Goal: Information Seeking & Learning: Learn about a topic

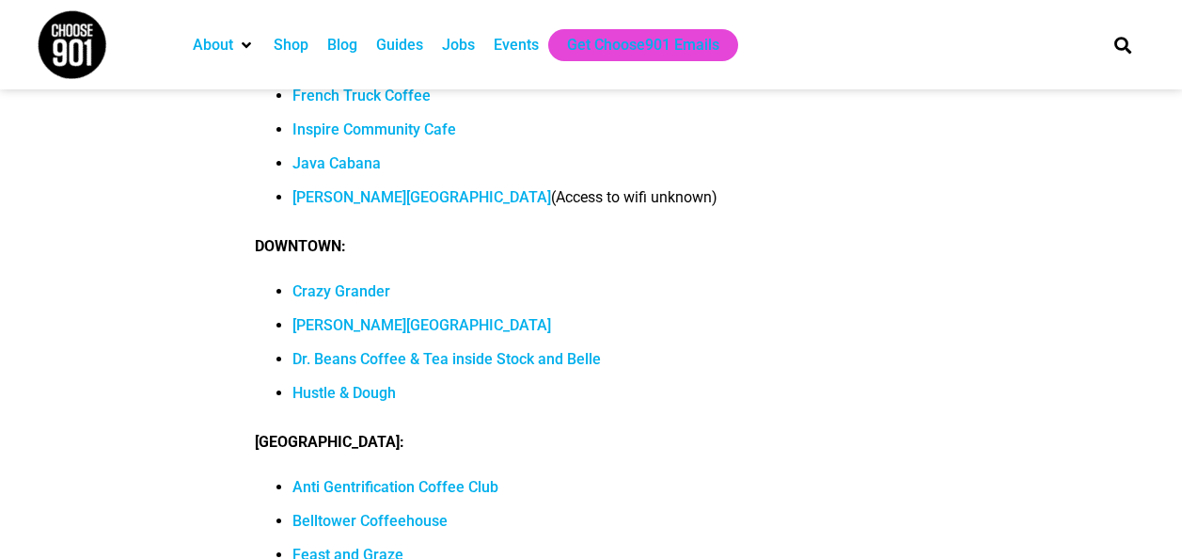
click at [816, 46] on ul "About Contact Us Donate Shop Blog Guides Jobs Events Get Choose901 Emails" at bounding box center [632, 45] width 899 height 32
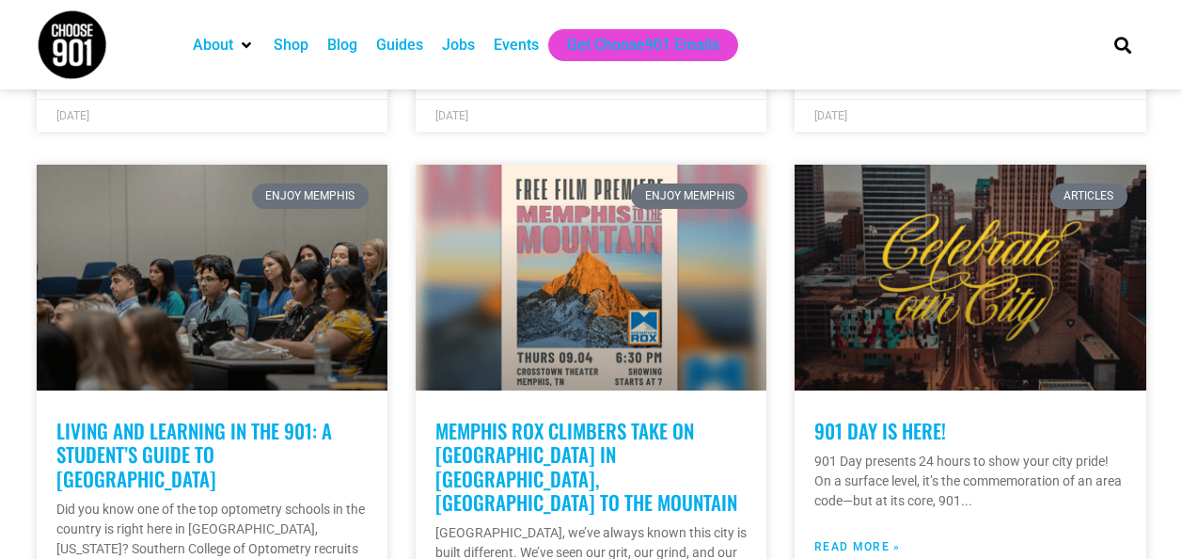
scroll to position [2592, 0]
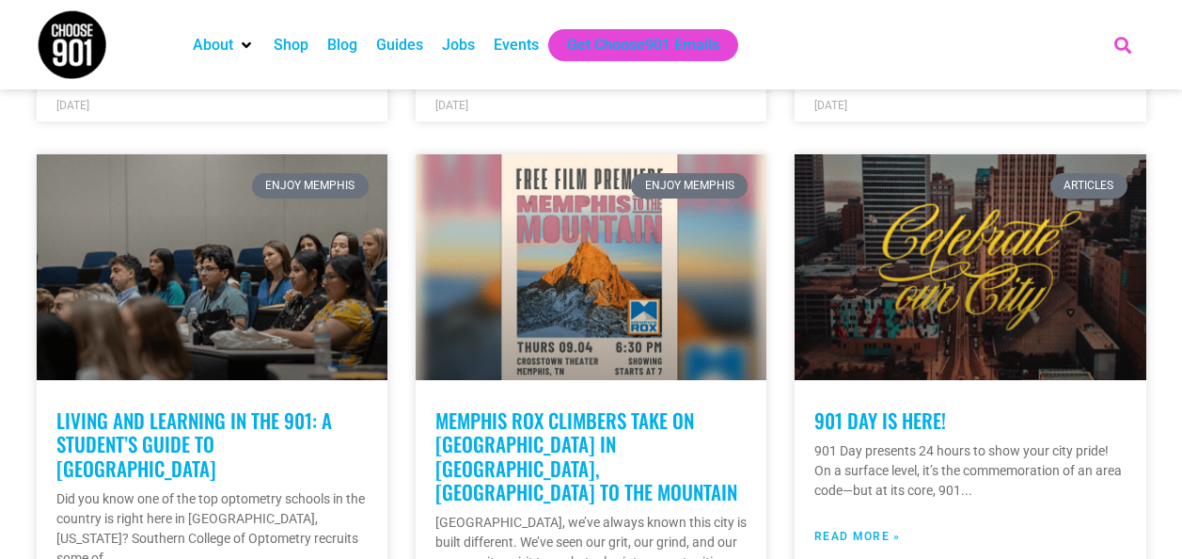
click at [1119, 42] on icon "Search" at bounding box center [1122, 44] width 31 height 31
type input "creative space"
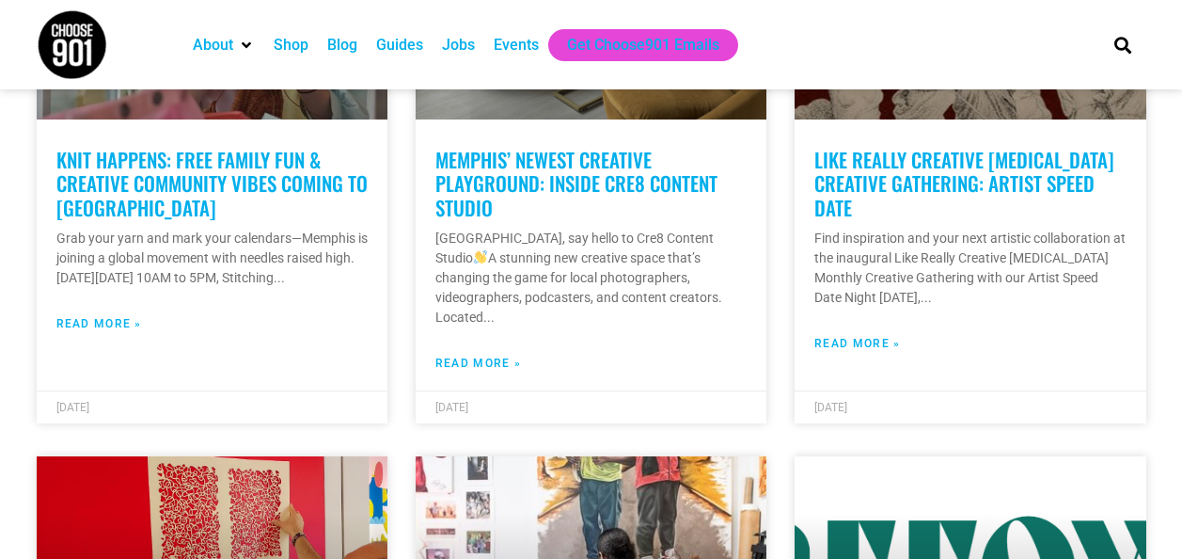
scroll to position [1574, 0]
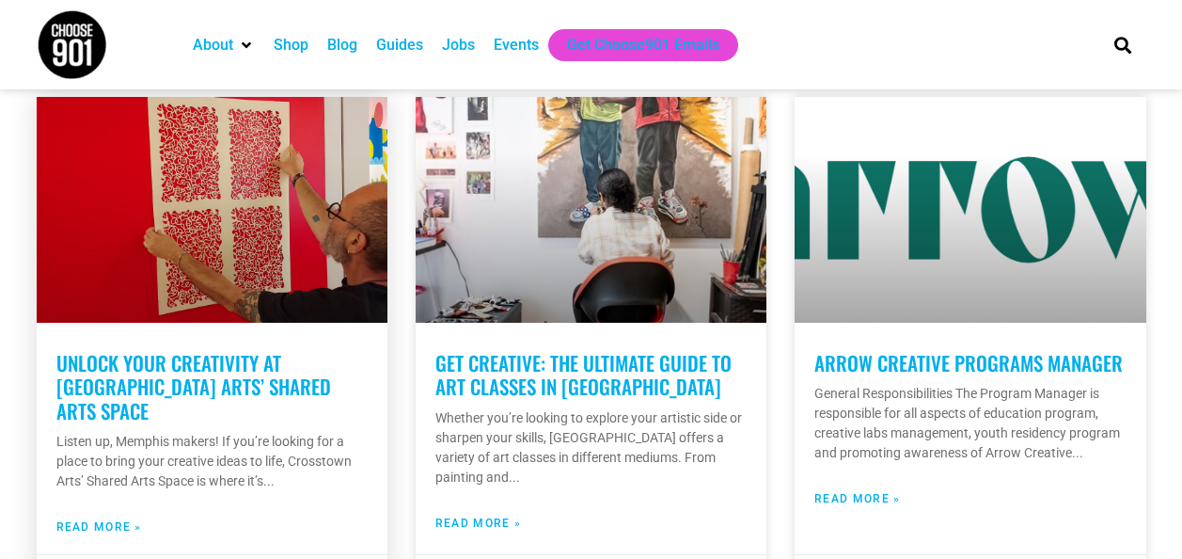
click at [191, 348] on link "Unlock Your Creativity at Crosstown Arts’ Shared Arts Space" at bounding box center [193, 386] width 275 height 76
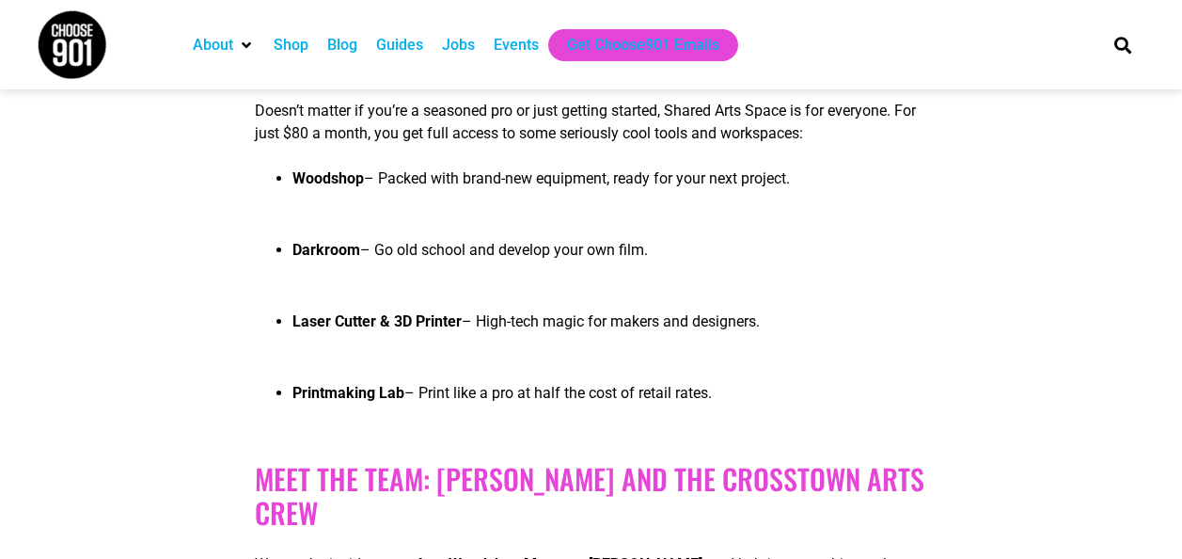
scroll to position [1507, 0]
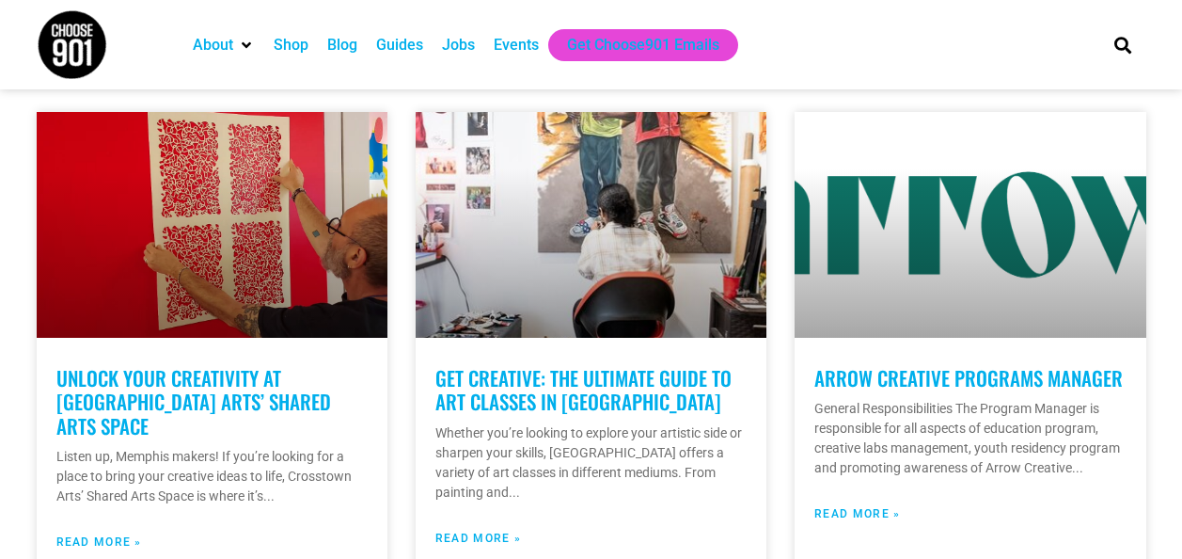
scroll to position [1574, 0]
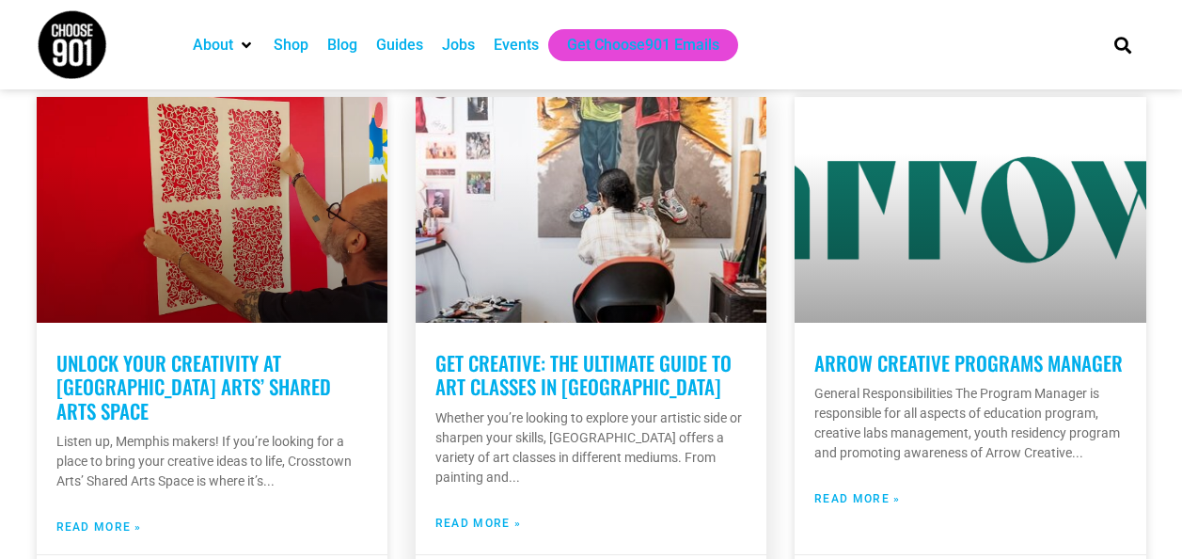
click at [452, 515] on link "Read More »" at bounding box center [479, 523] width 86 height 17
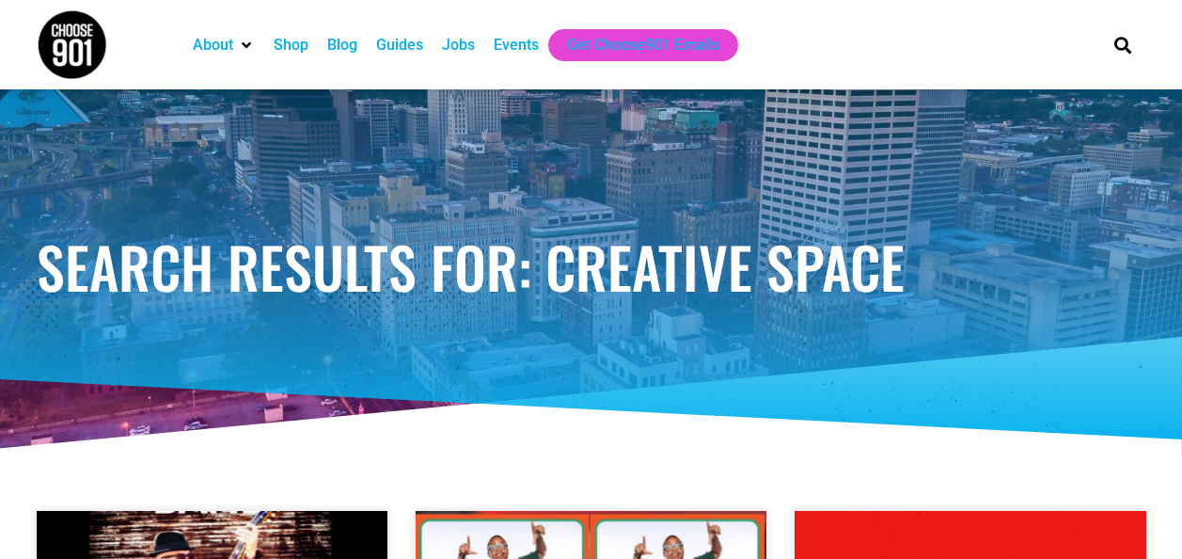
scroll to position [0, 0]
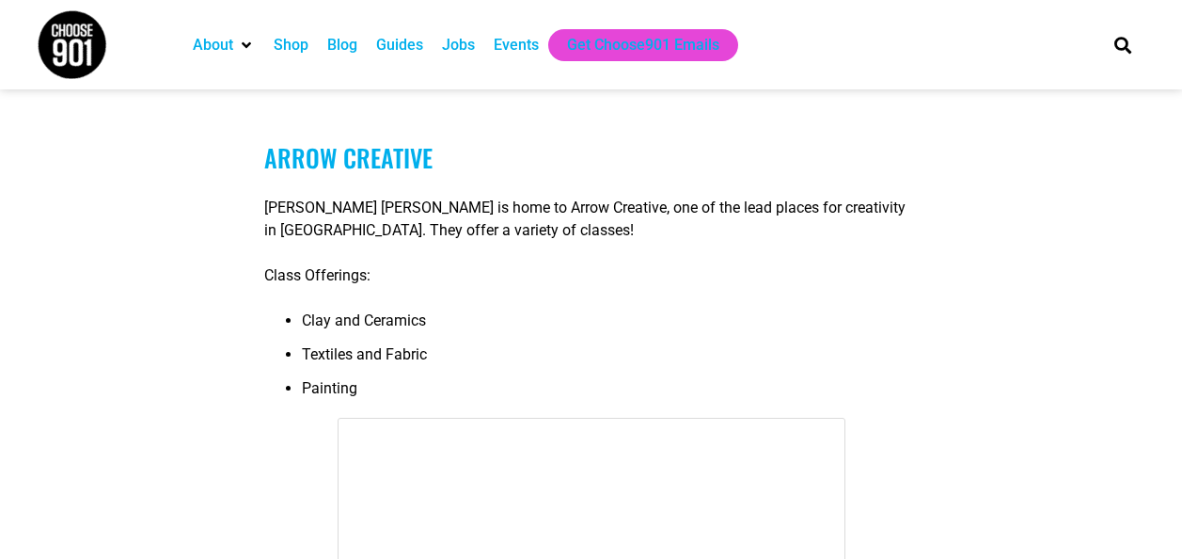
scroll to position [847, 0]
click at [343, 174] on link "Arrow Creative" at bounding box center [348, 156] width 168 height 37
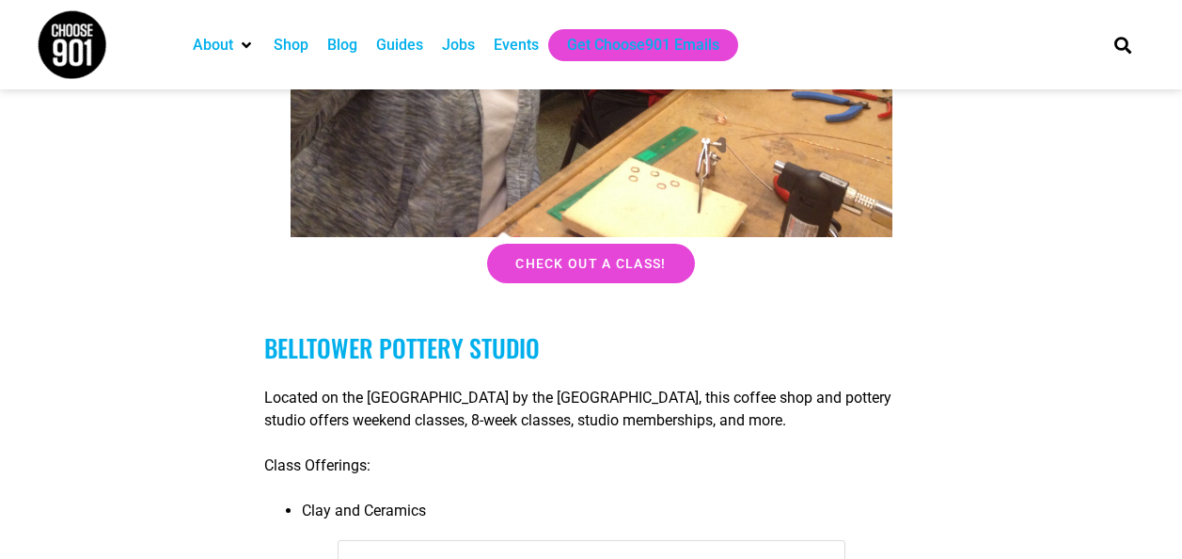
scroll to position [5267, 0]
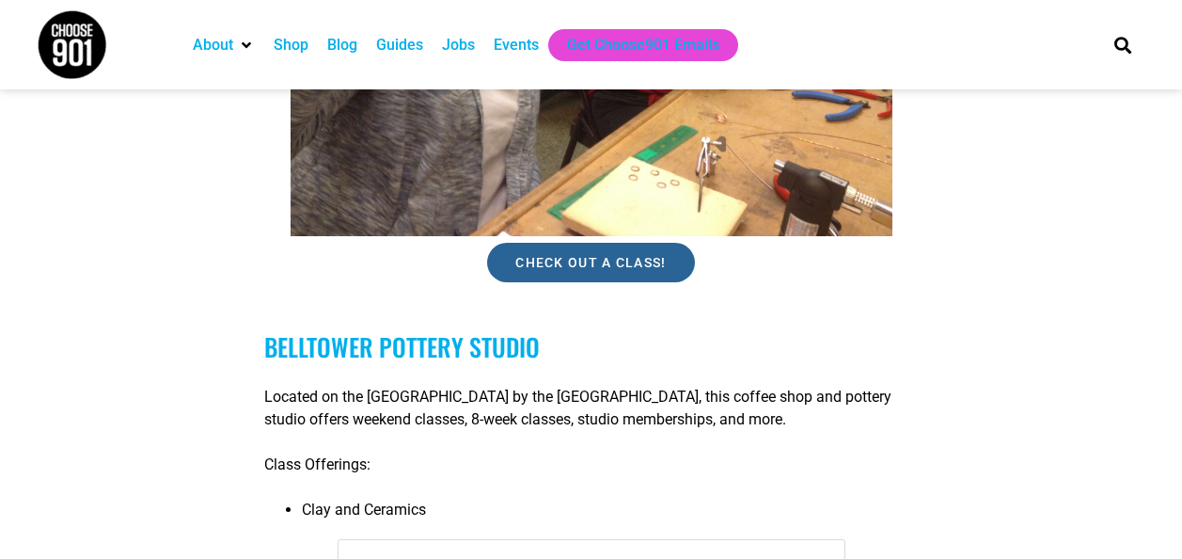
click at [537, 257] on link "Check out a class!" at bounding box center [590, 263] width 207 height 40
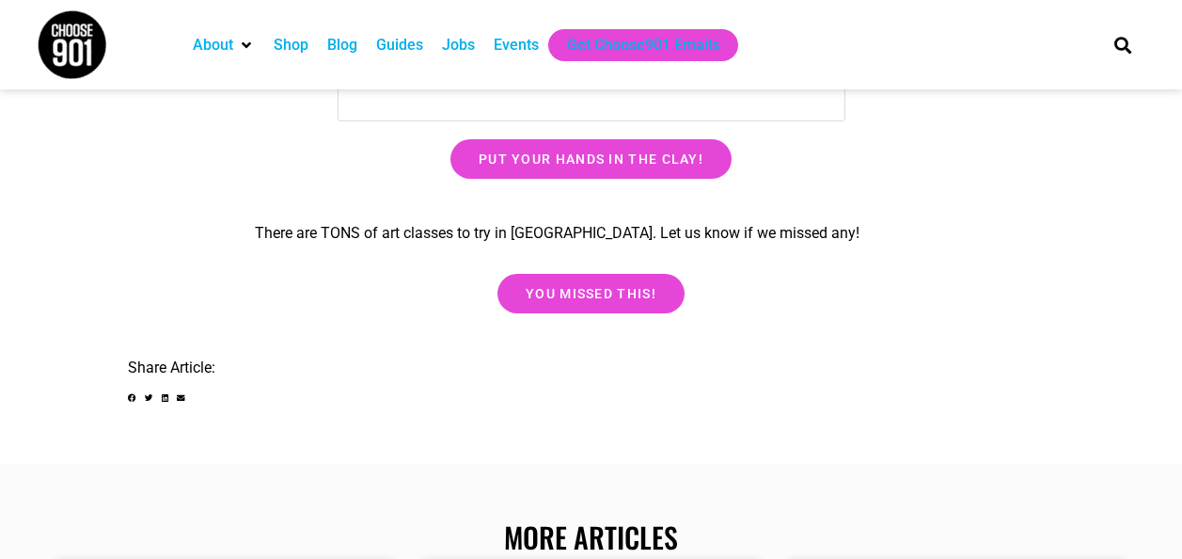
scroll to position [22573, 0]
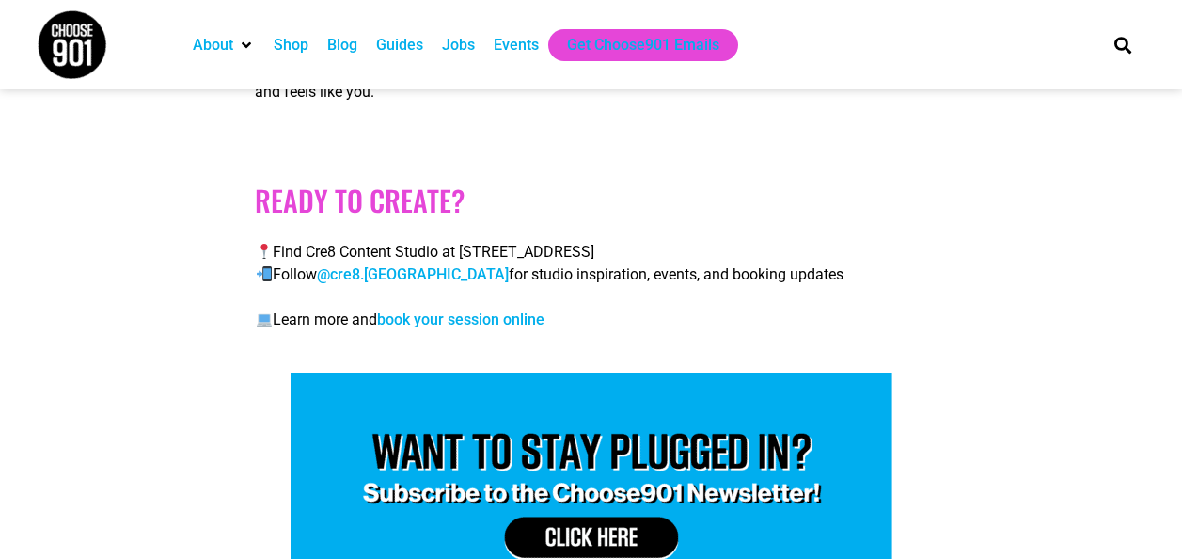
scroll to position [3232, 0]
